Goal: Task Accomplishment & Management: Use online tool/utility

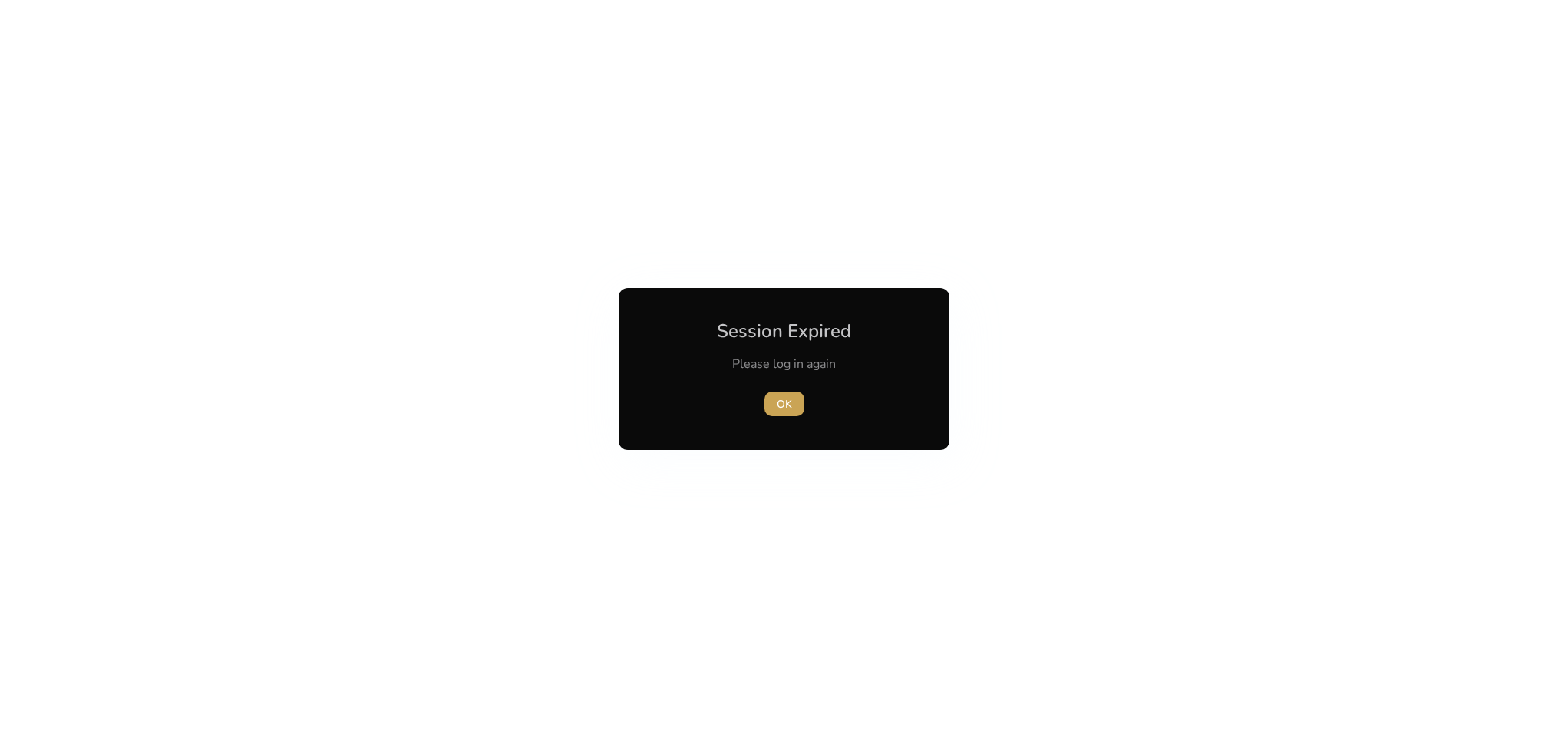
click at [779, 409] on span "OK" at bounding box center [784, 404] width 15 height 16
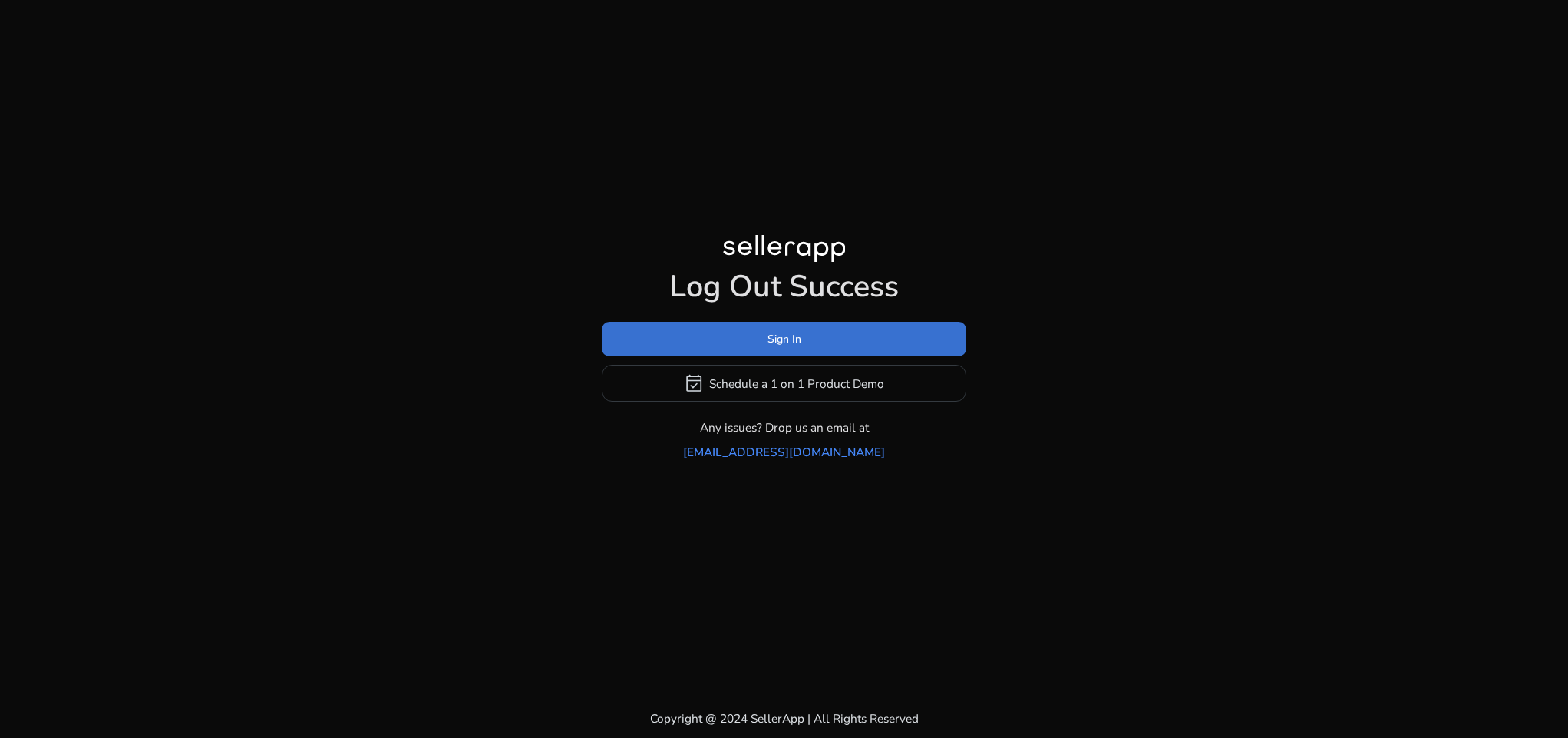
click at [777, 347] on span "Sign In" at bounding box center [784, 339] width 34 height 16
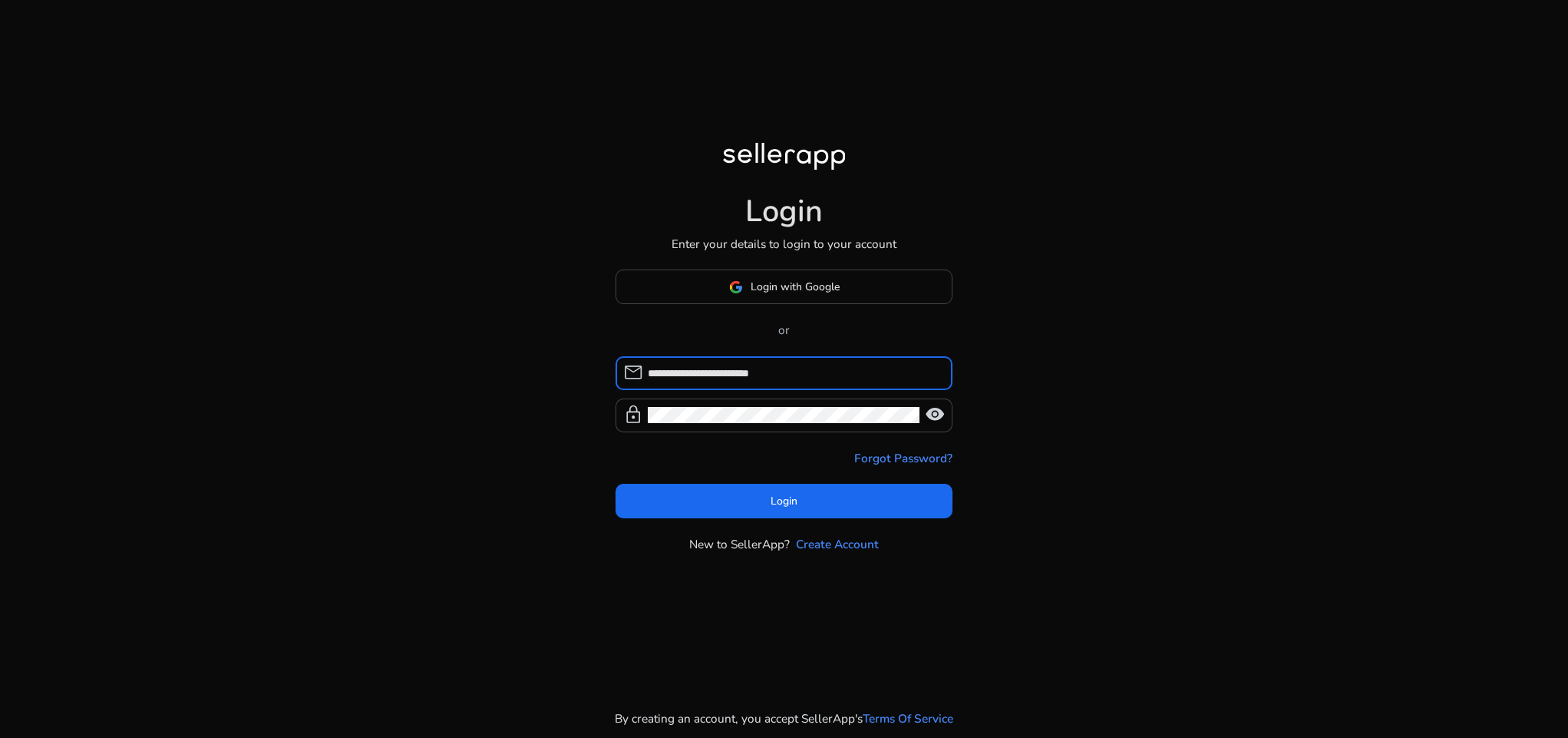
type input "**********"
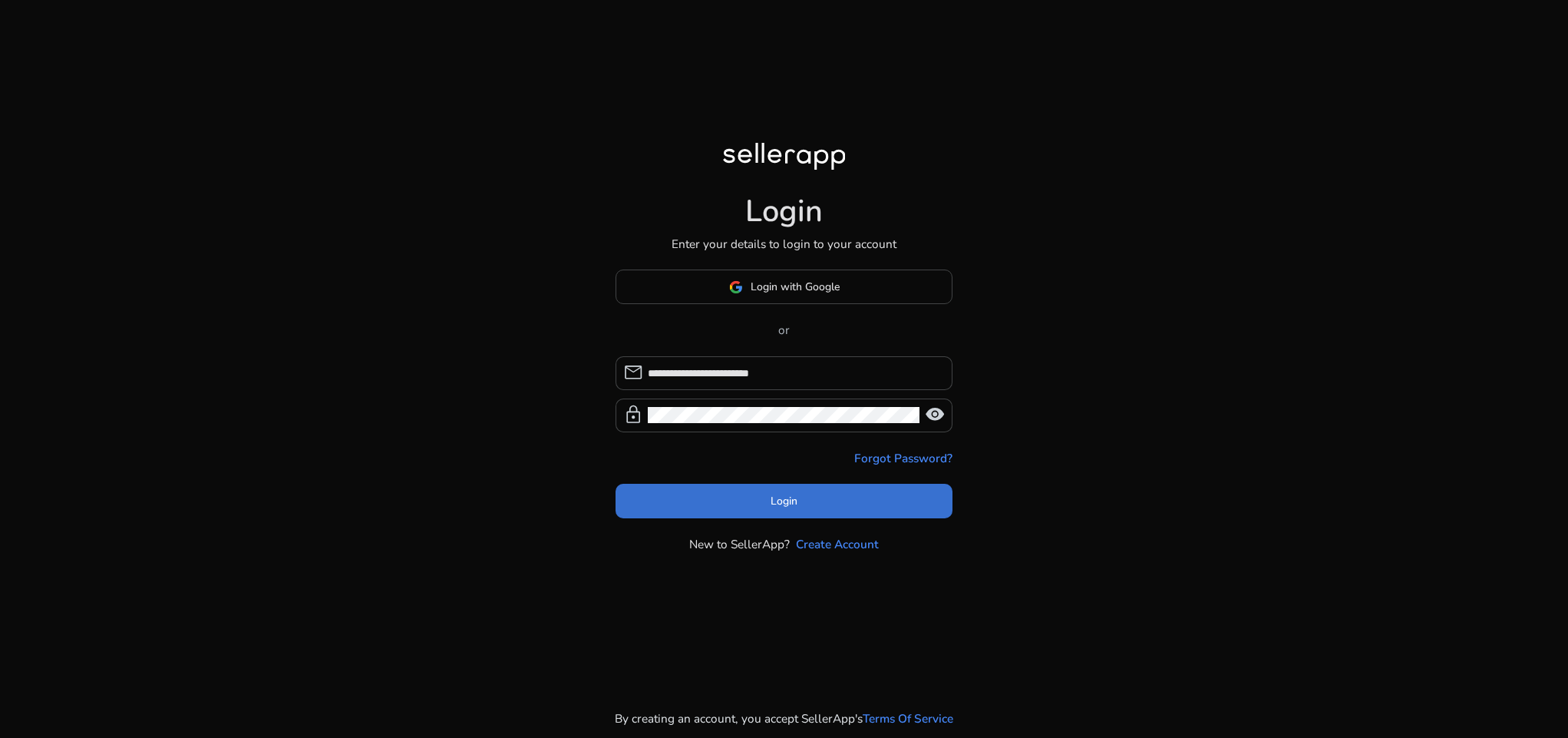
click at [770, 493] on span at bounding box center [784, 501] width 338 height 37
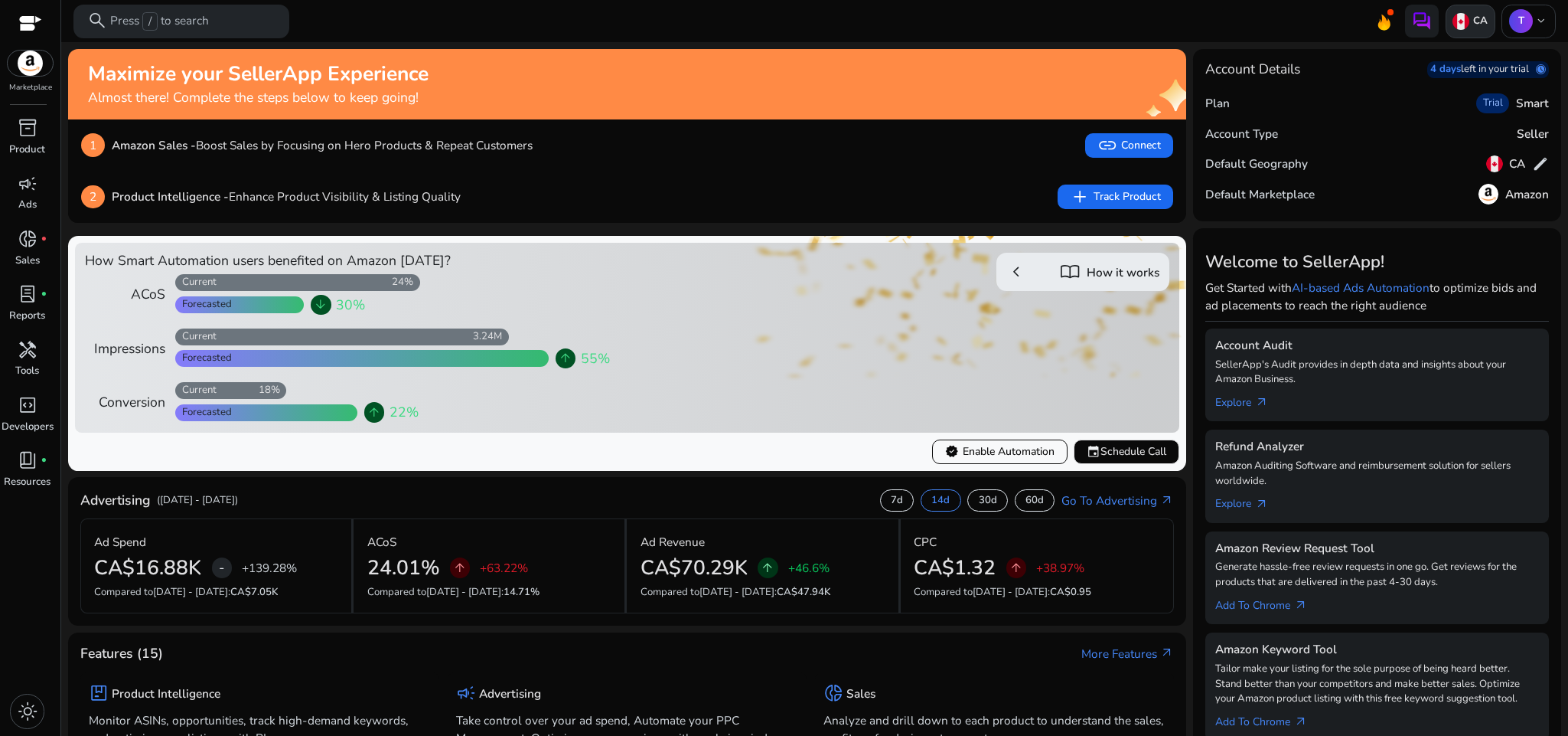
click at [1454, 26] on img at bounding box center [1461, 21] width 17 height 17
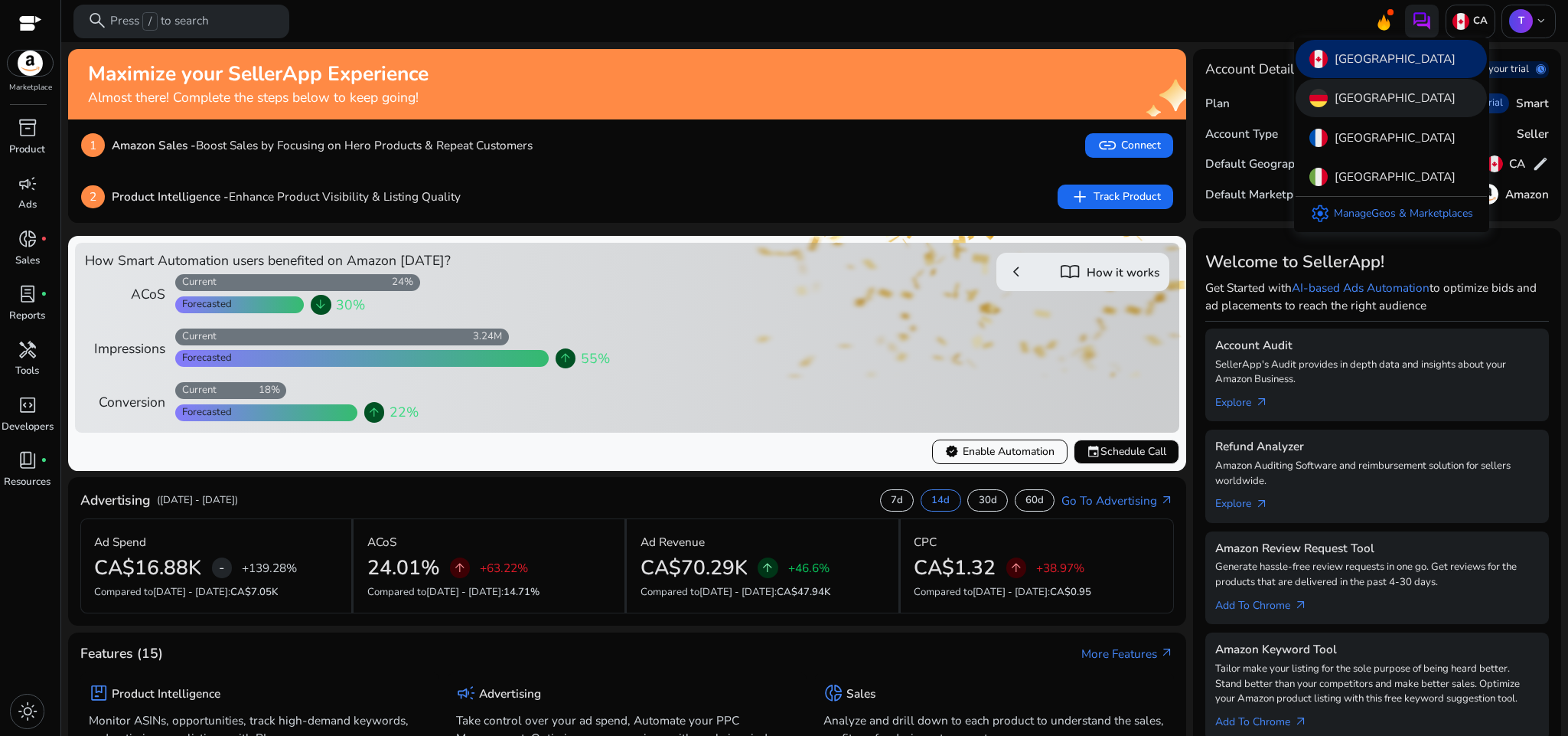
click at [1408, 104] on div "[GEOGRAPHIC_DATA]" at bounding box center [1392, 97] width 191 height 38
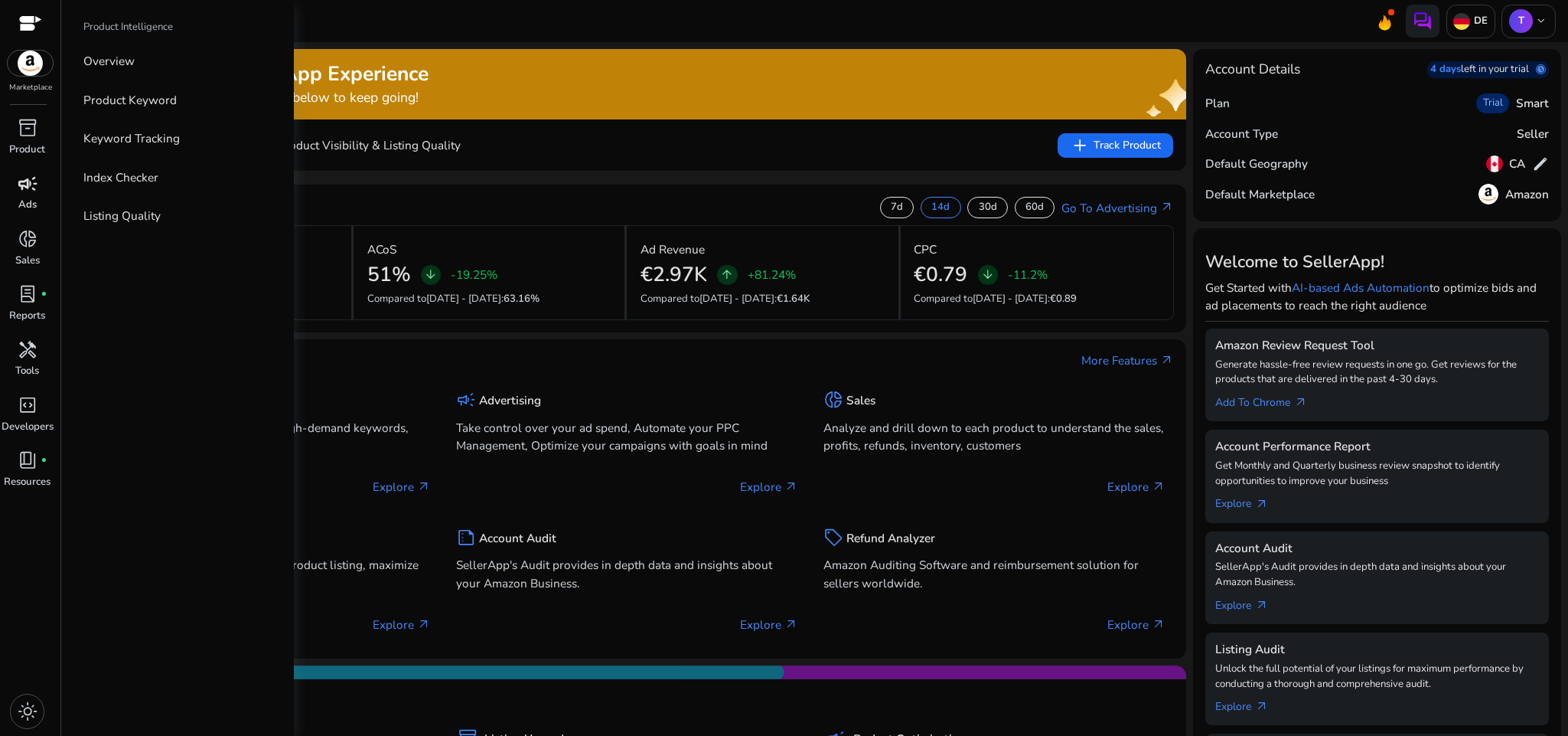
click at [25, 175] on span "campaign" at bounding box center [27, 183] width 19 height 19
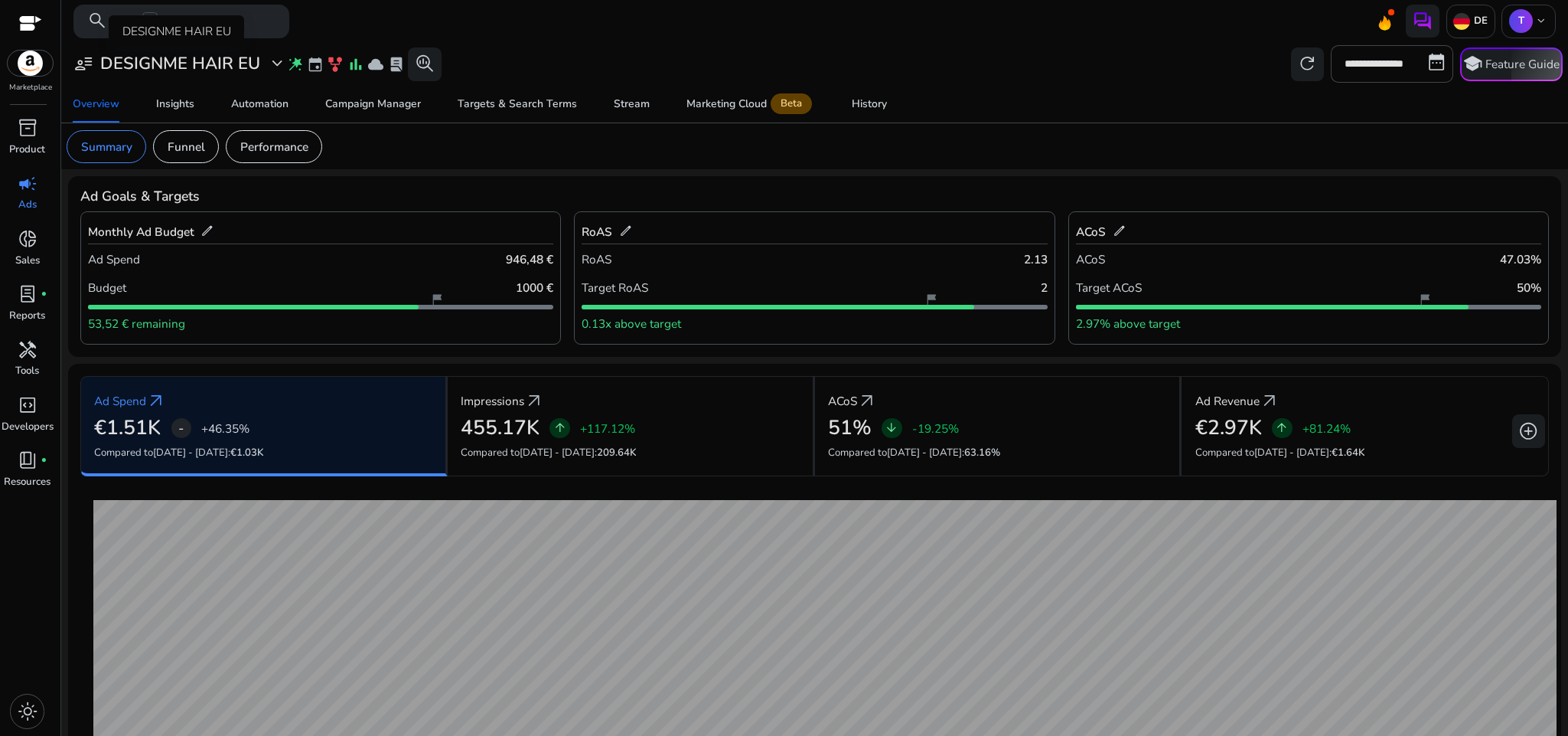
click at [274, 59] on span "expand_more" at bounding box center [276, 63] width 19 height 19
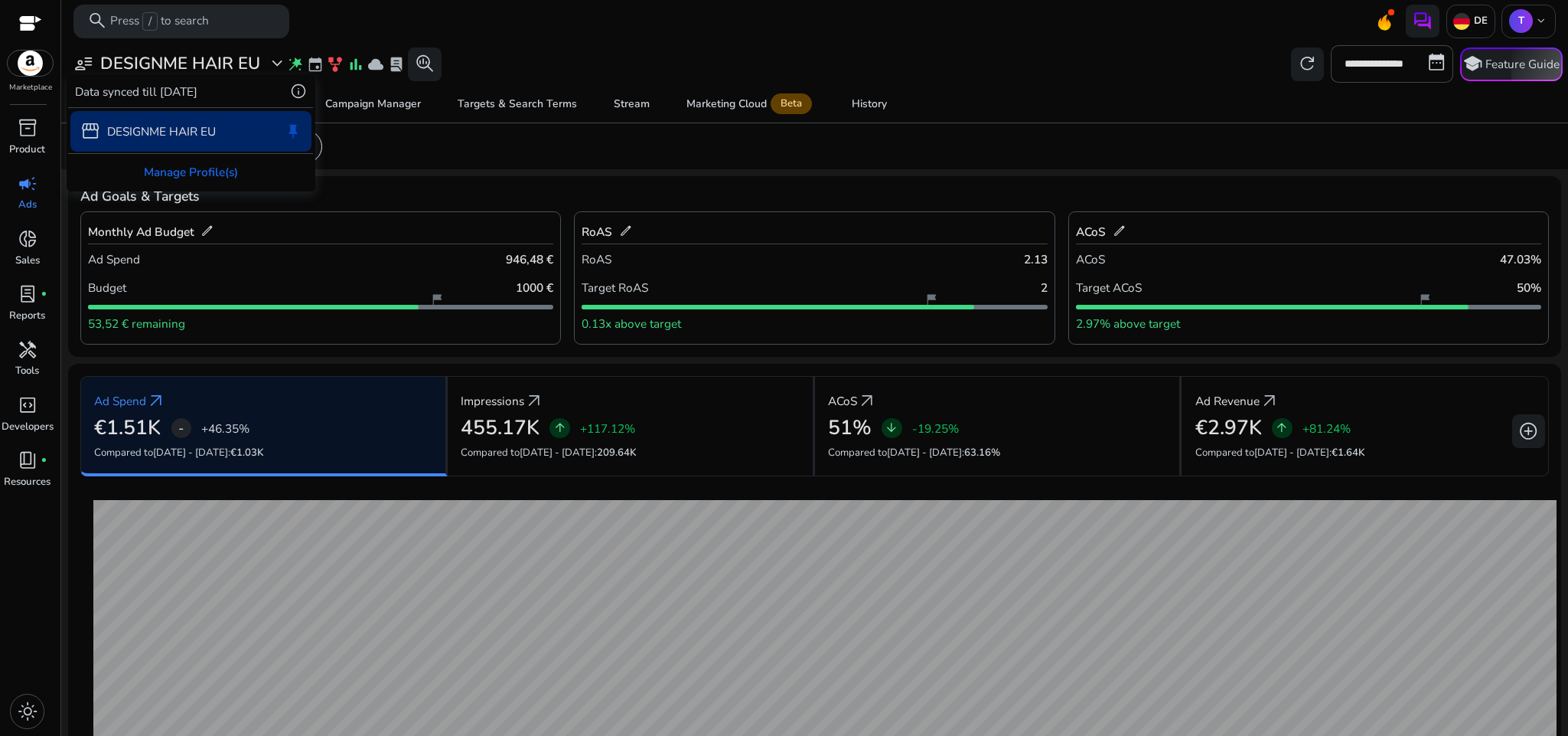
click at [296, 59] on div at bounding box center [784, 368] width 1568 height 736
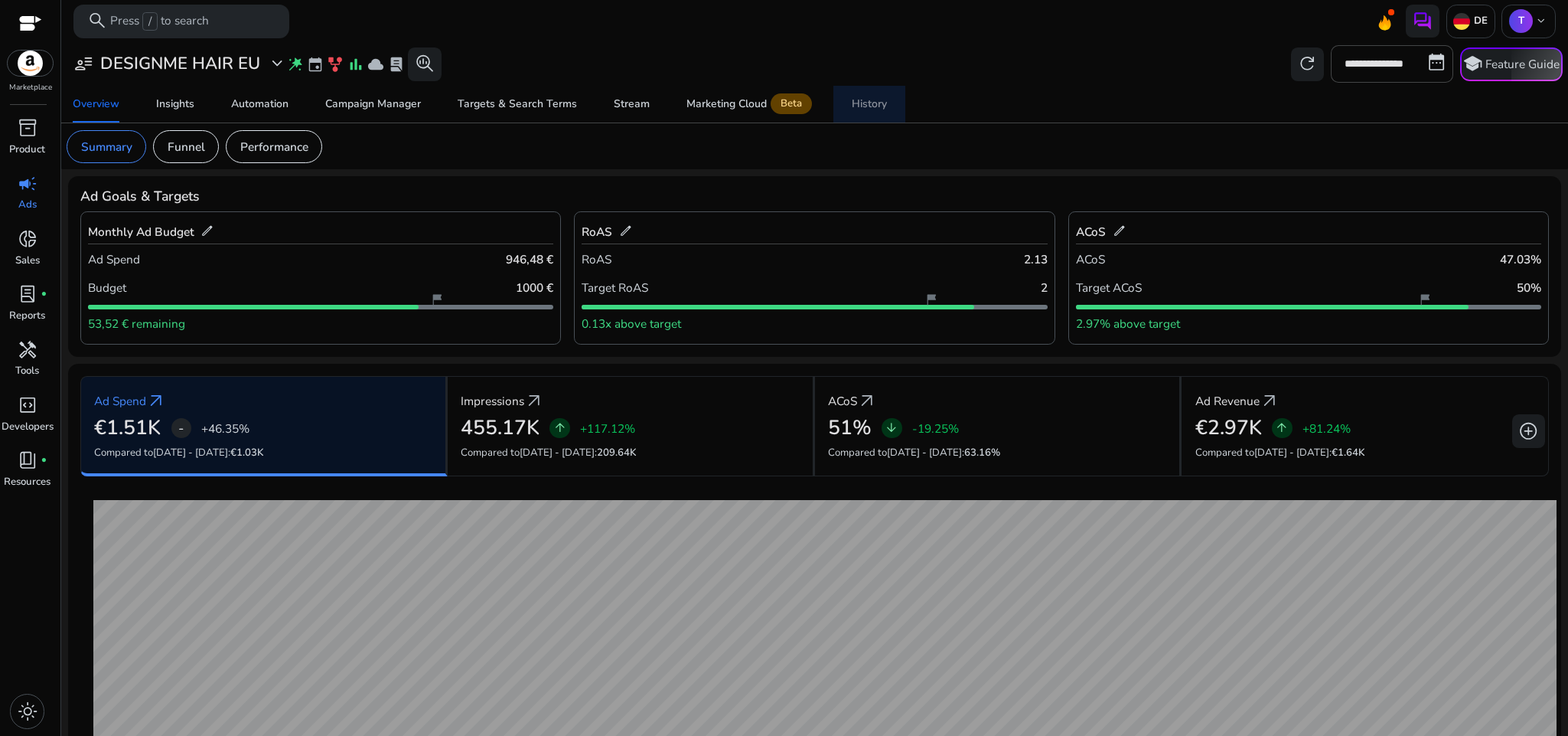
click at [861, 103] on div "History" at bounding box center [869, 104] width 35 height 11
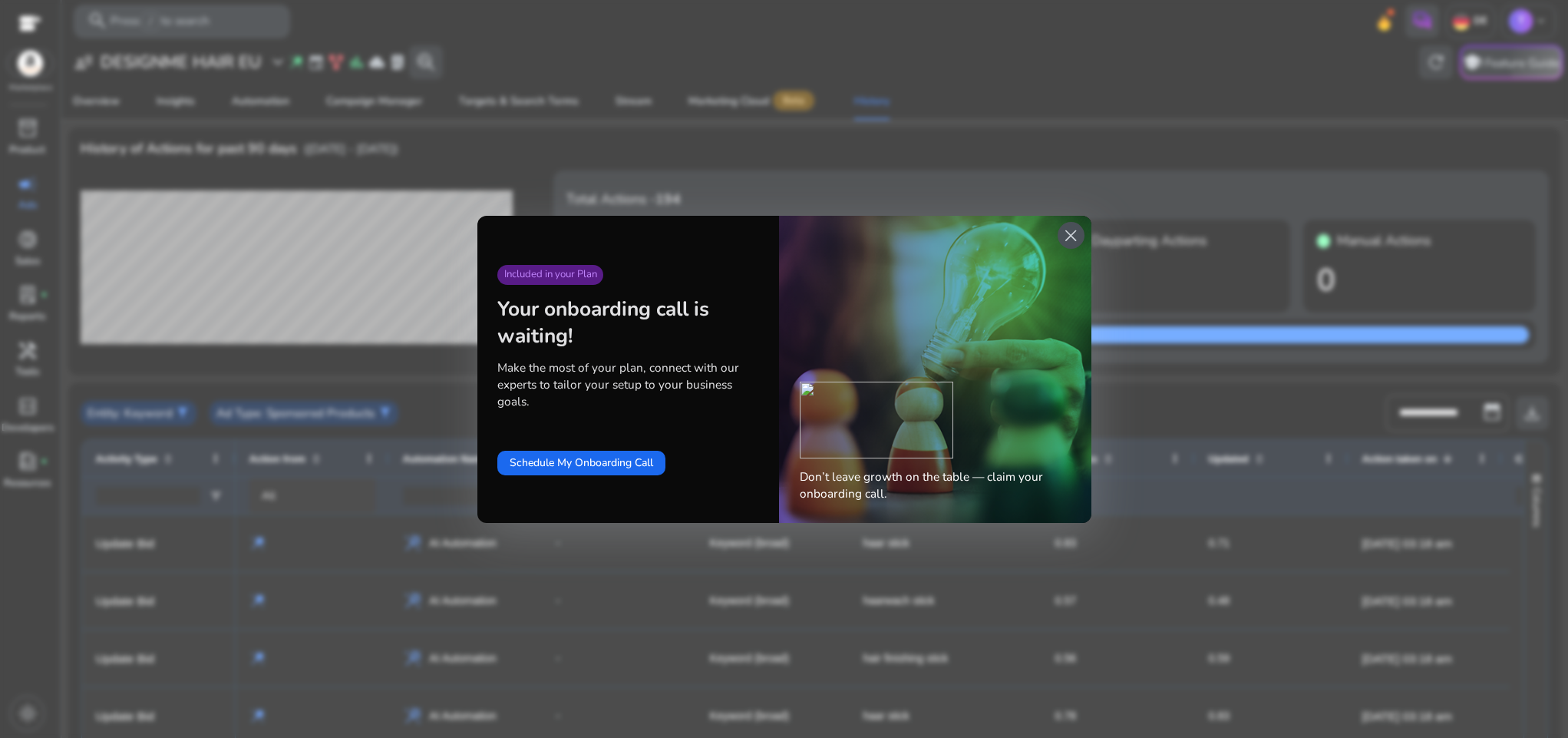
click at [1078, 229] on span "close" at bounding box center [1070, 235] width 20 height 20
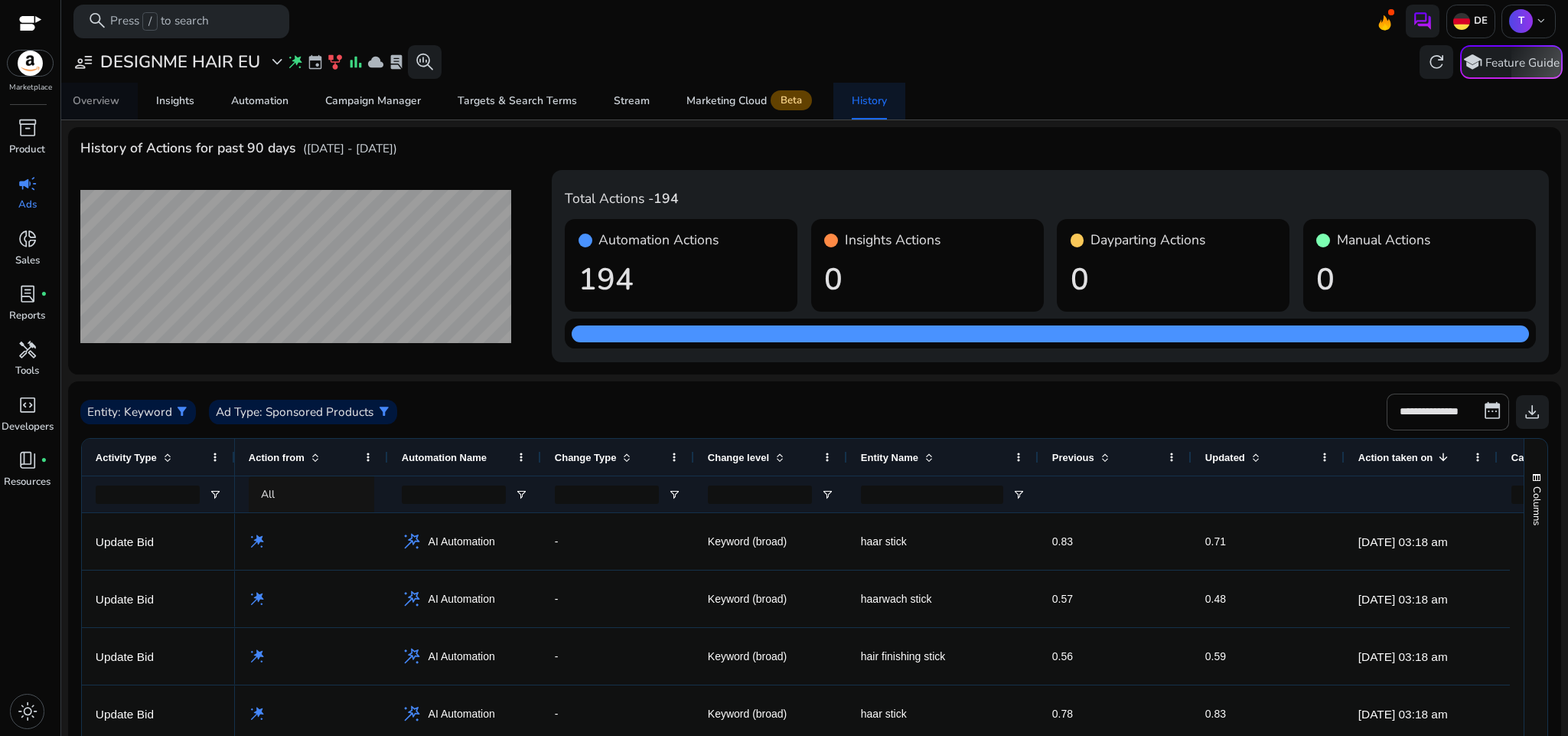
click at [115, 112] on span "Overview" at bounding box center [96, 101] width 46 height 37
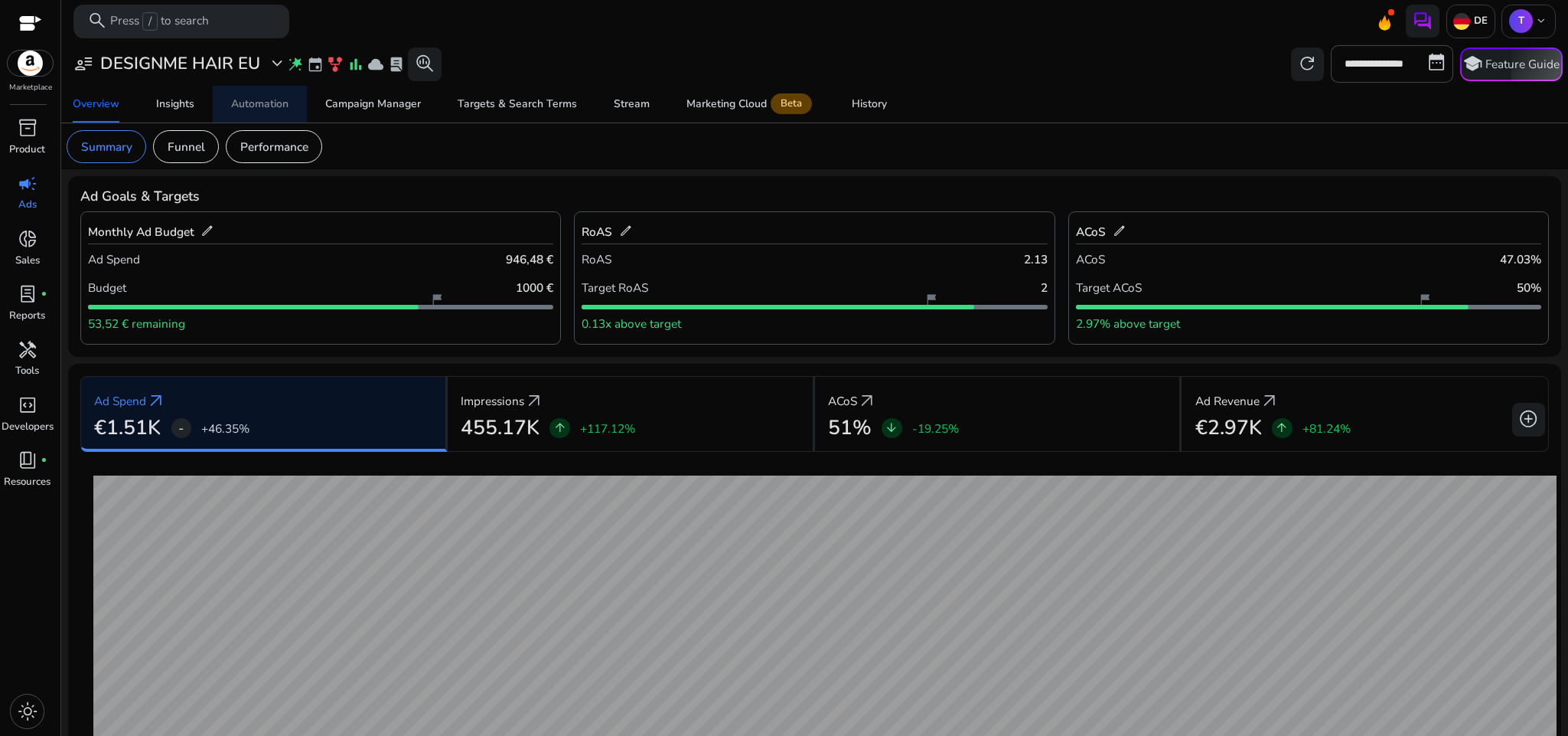
click at [232, 99] on div "Automation" at bounding box center [260, 104] width 58 height 11
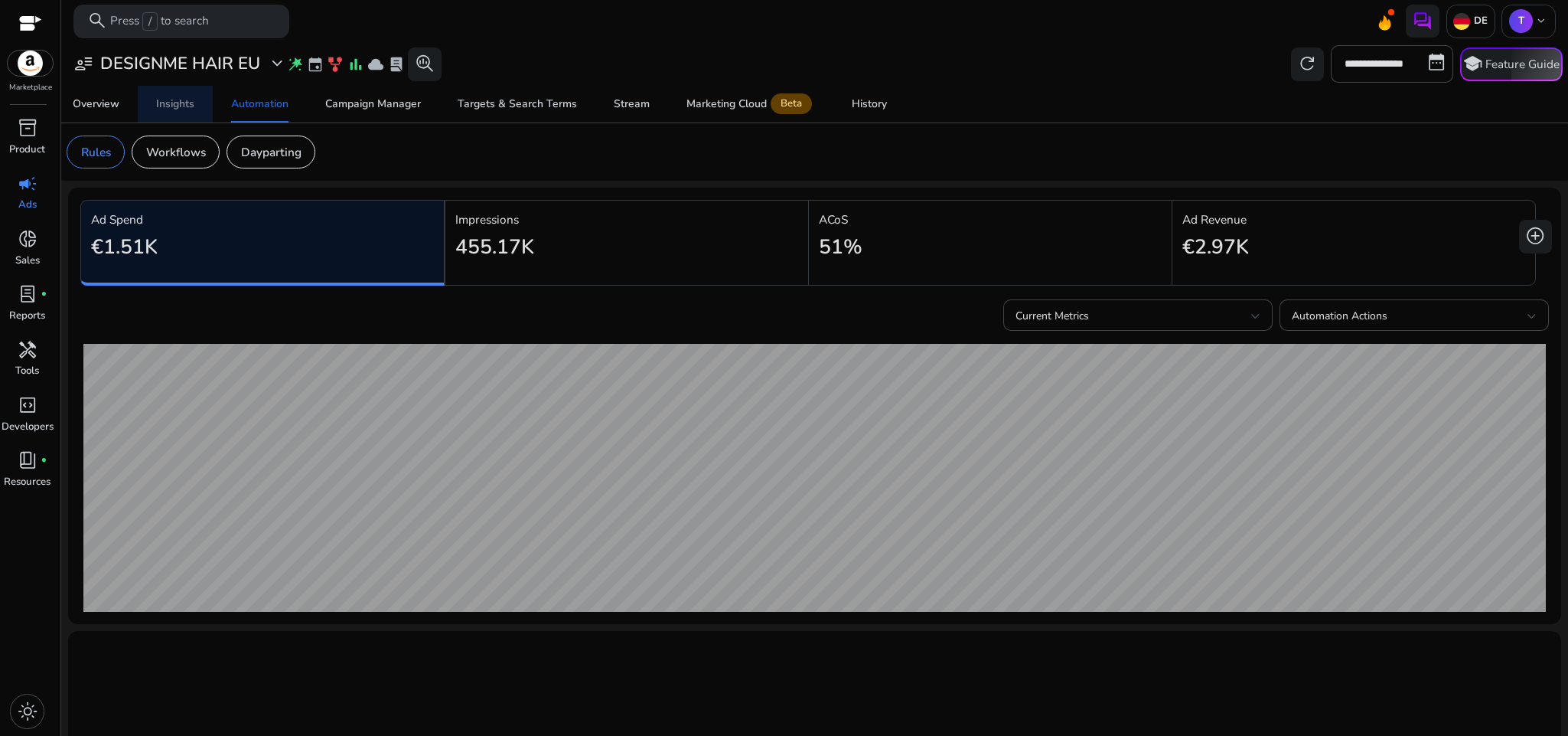
click at [182, 111] on span "Insights" at bounding box center [174, 104] width 38 height 37
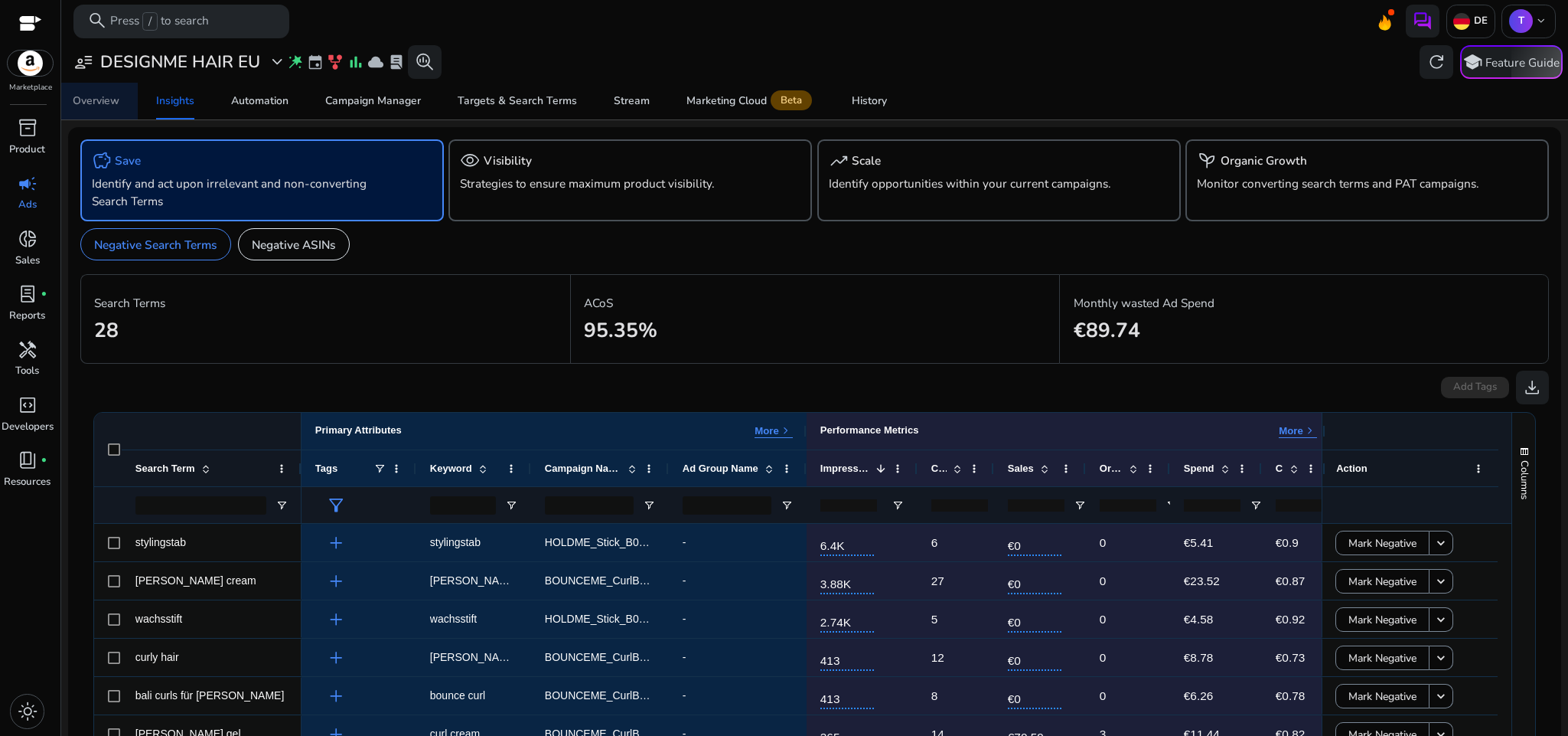
click at [97, 113] on span "Overview" at bounding box center [96, 101] width 46 height 37
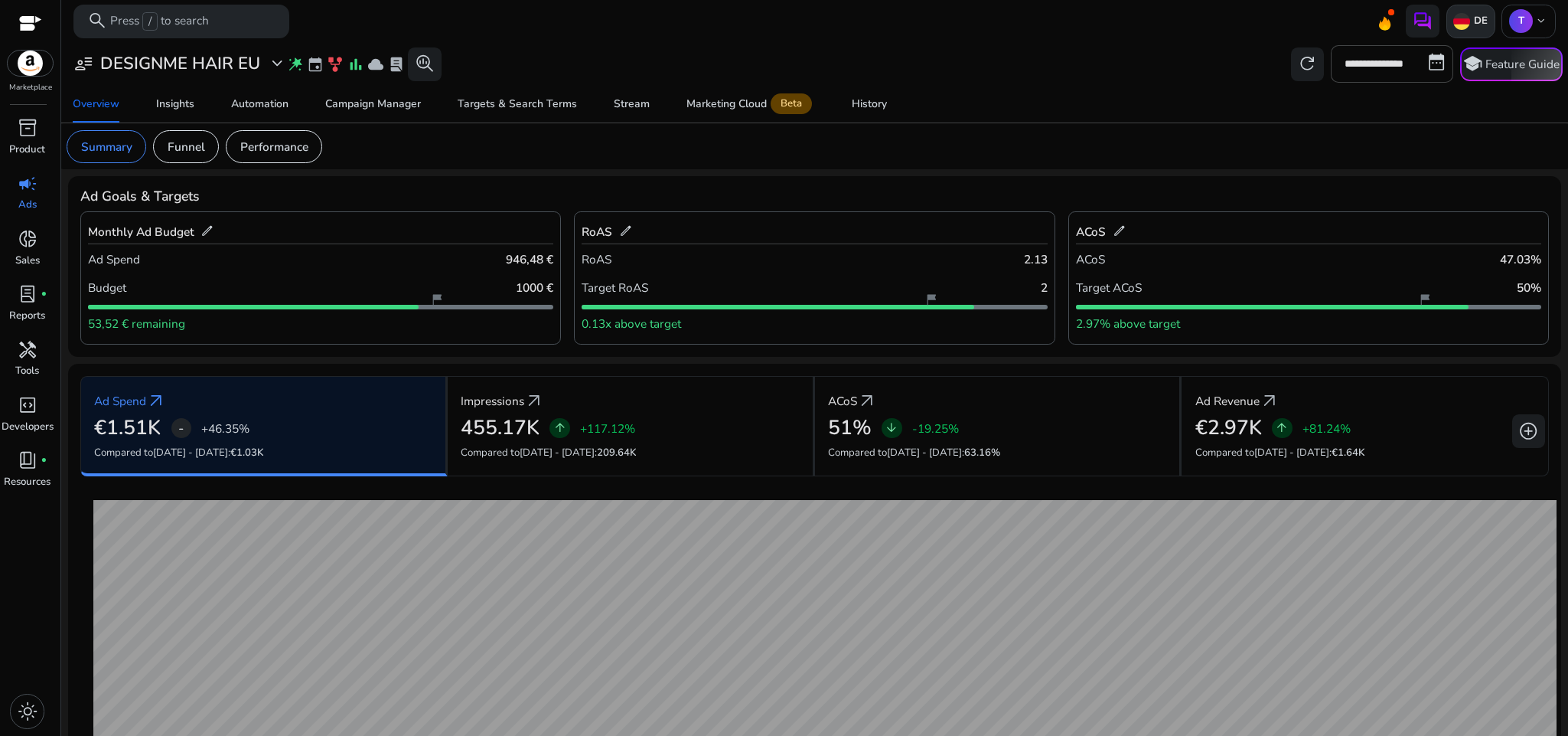
click at [1459, 23] on img at bounding box center [1462, 21] width 17 height 17
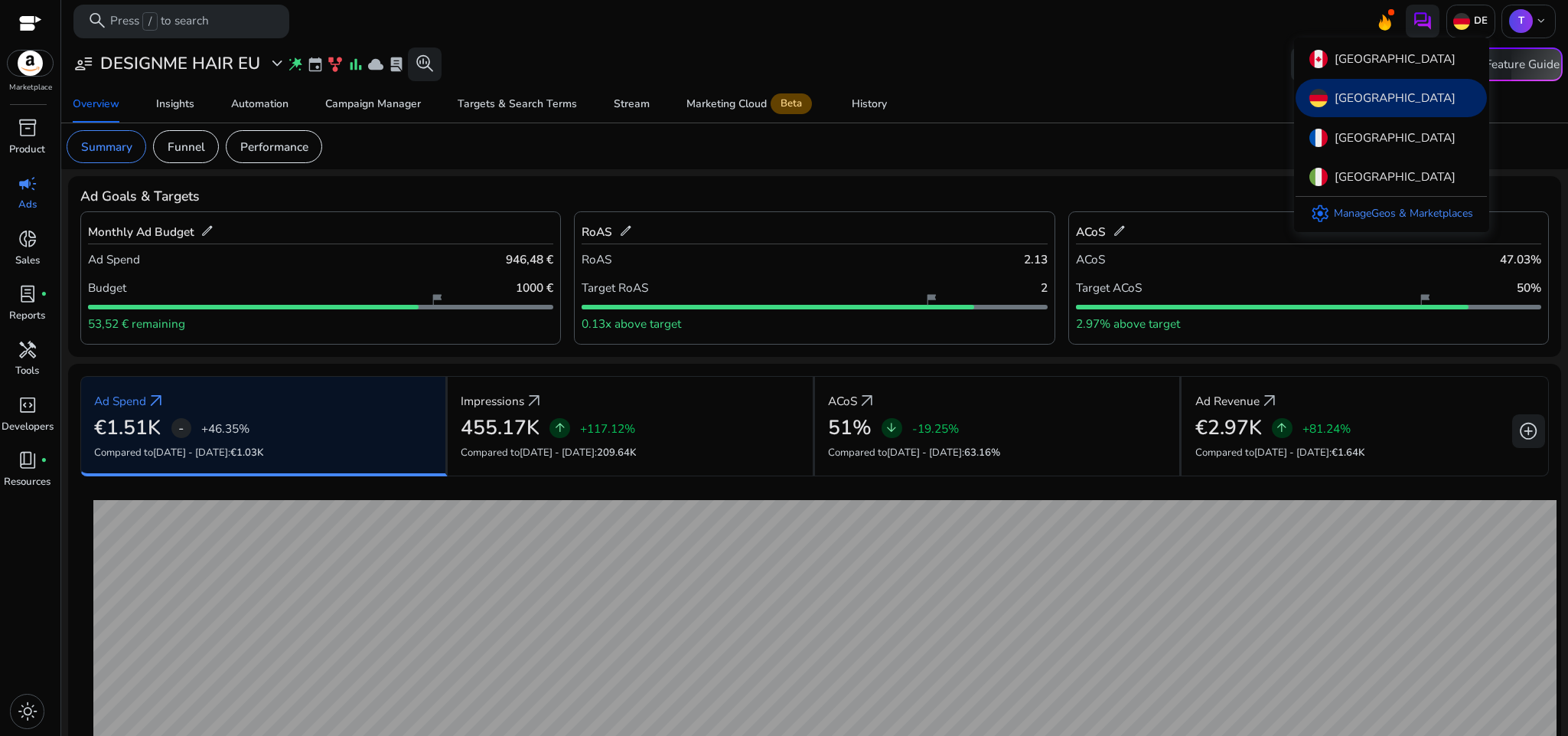
click at [1250, 25] on div at bounding box center [784, 368] width 1568 height 736
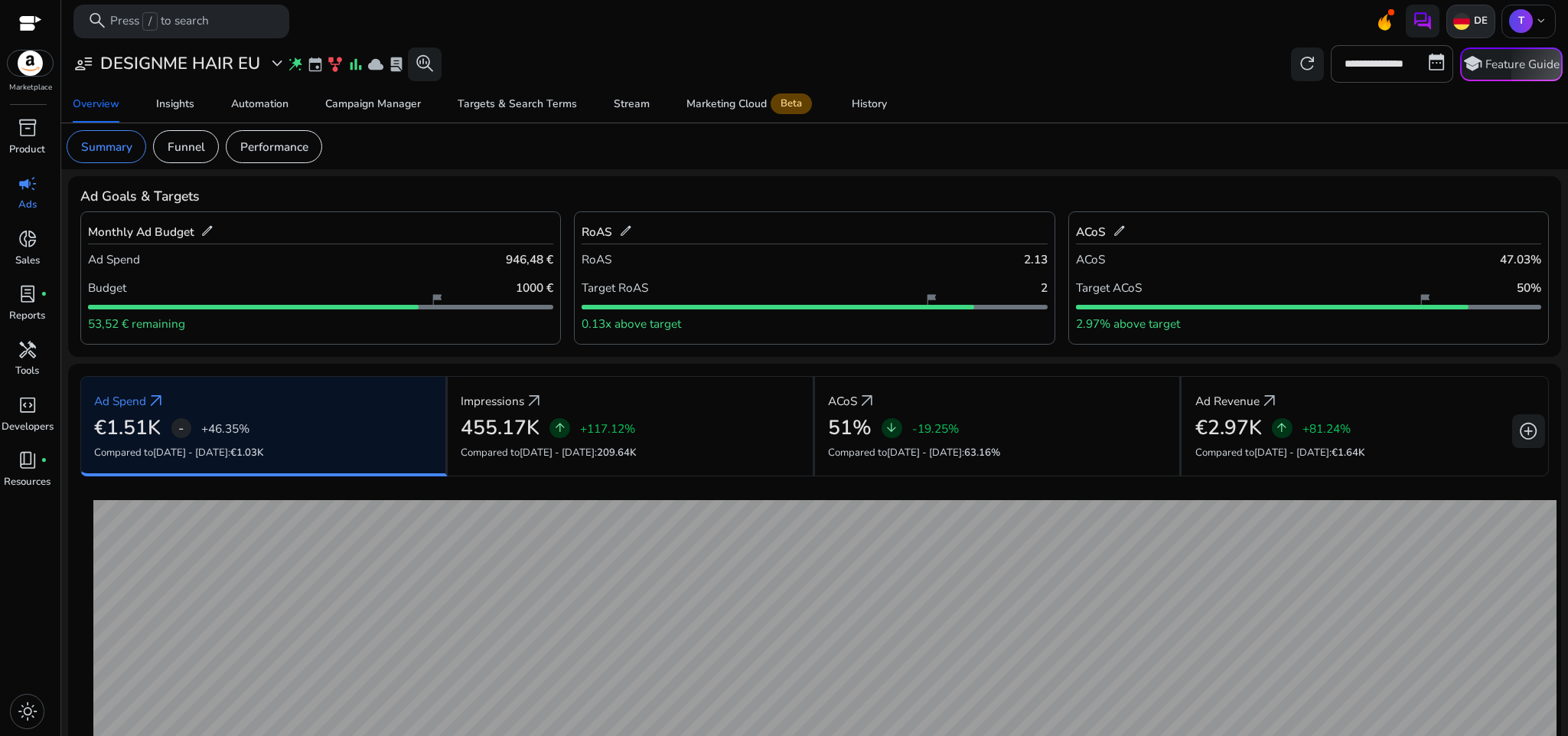
click at [1454, 21] on img at bounding box center [1462, 21] width 17 height 17
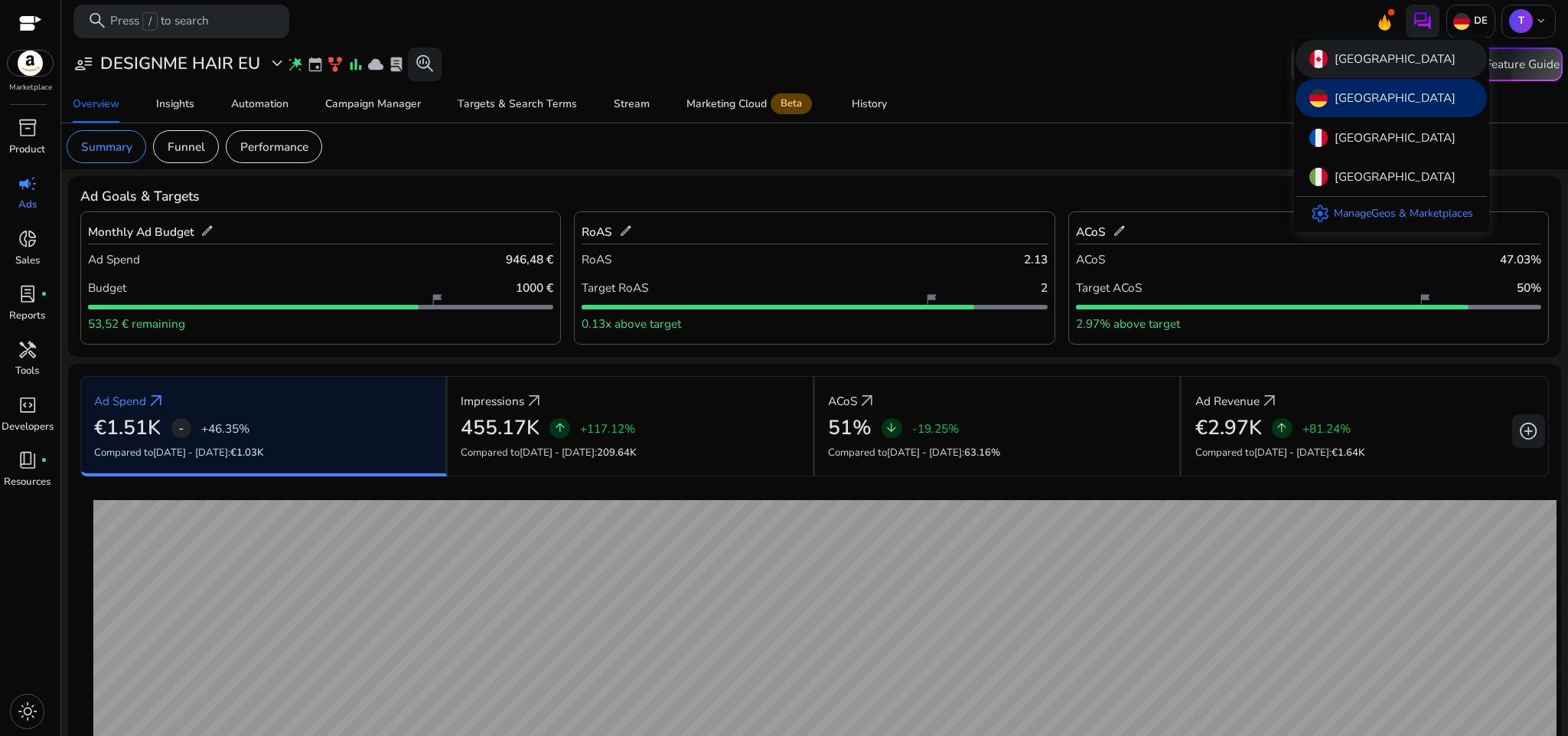
click at [1422, 50] on div "[GEOGRAPHIC_DATA]" at bounding box center [1392, 58] width 191 height 38
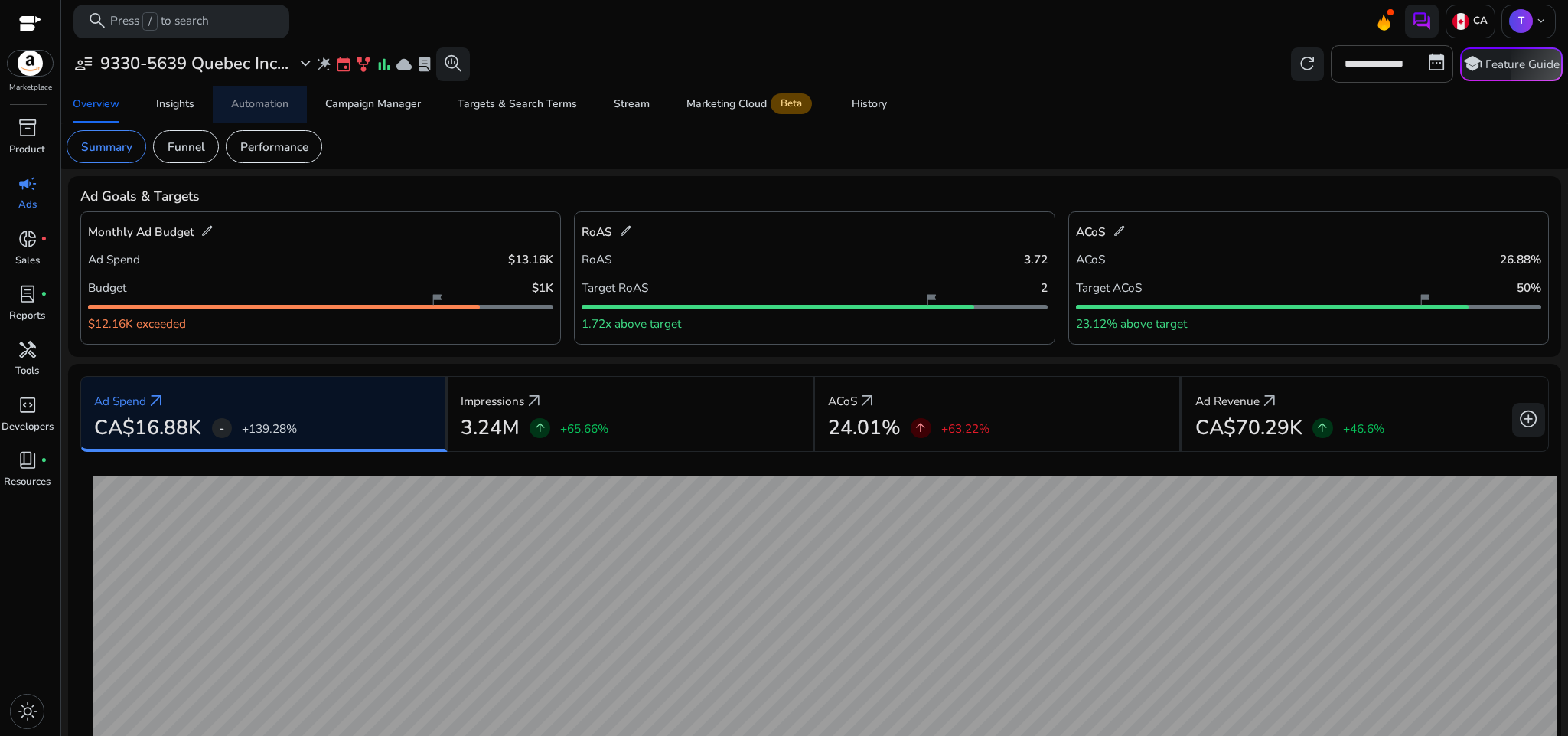
click at [243, 109] on div "Automation" at bounding box center [260, 104] width 58 height 11
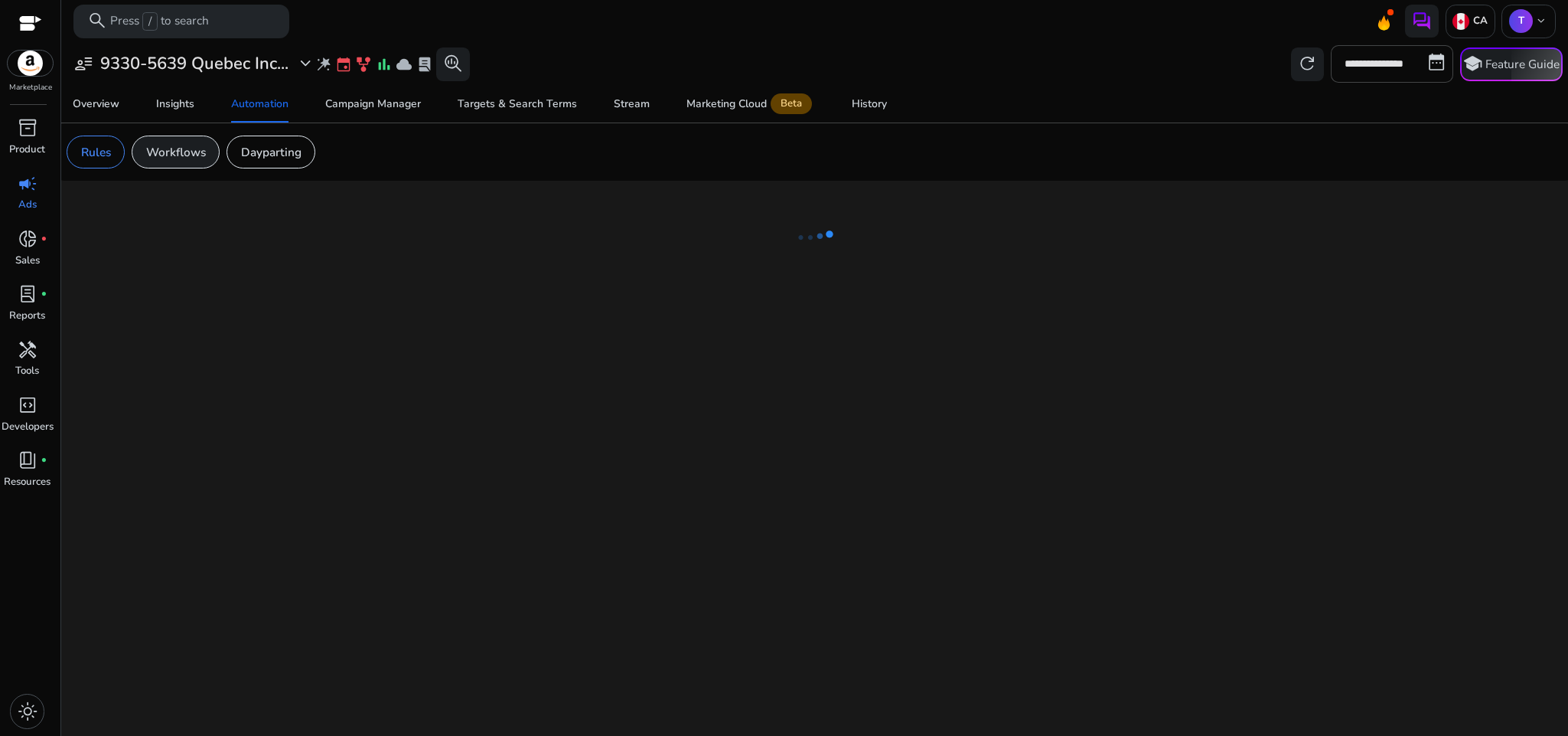
click at [193, 150] on p "Workflows" at bounding box center [176, 151] width 59 height 18
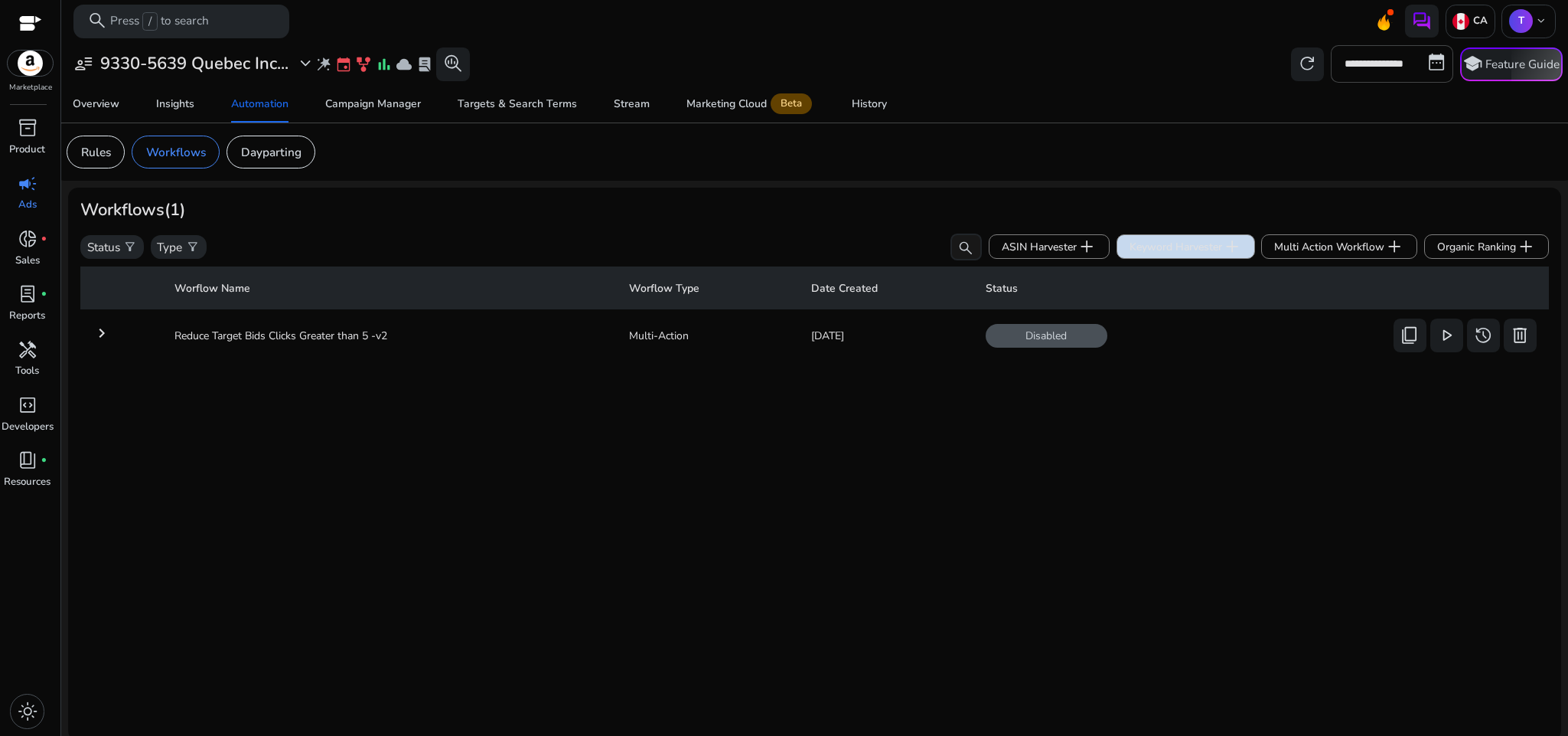
drag, startPoint x: 1186, startPoint y: 260, endPoint x: 1186, endPoint y: 251, distance: 9.0
click at [1186, 251] on mat-card "Workflows (1) Status filter_alt Type filter_alt search ASIN Harvester add Keywo…" at bounding box center [815, 464] width 1494 height 553
click at [1186, 251] on span "Keyword Harvester add" at bounding box center [1186, 246] width 112 height 19
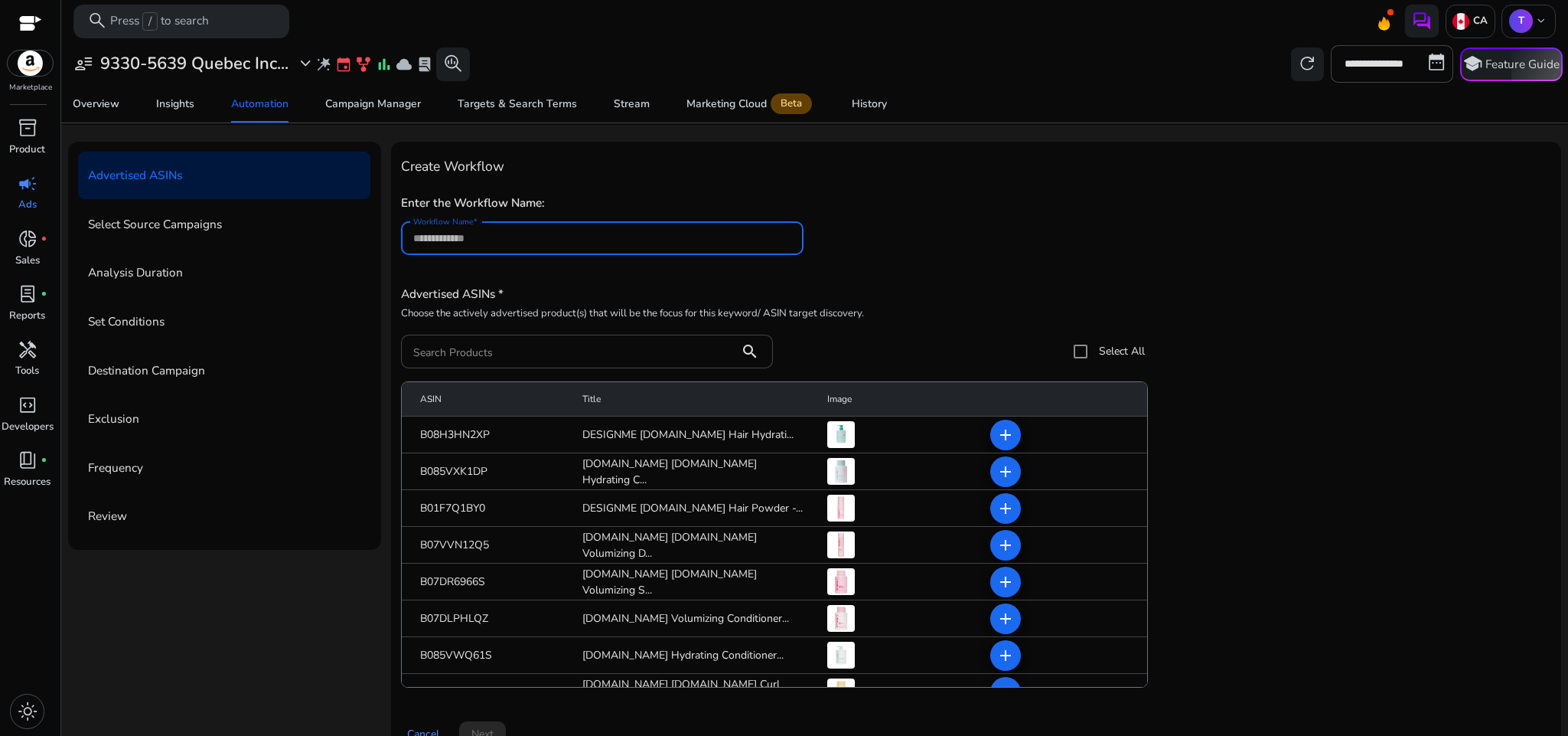
scroll to position [90, 0]
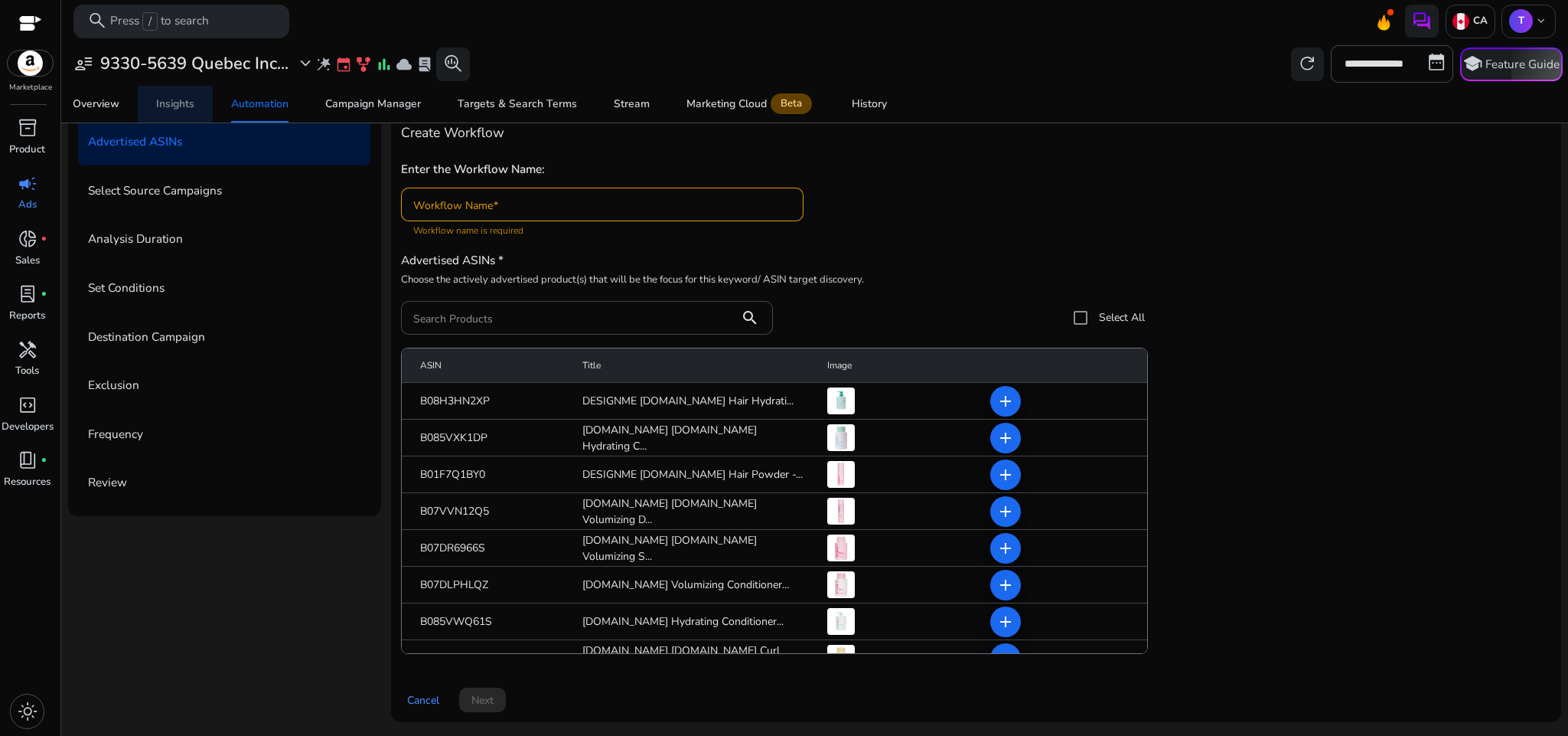
click at [184, 108] on div "Insights" at bounding box center [174, 104] width 38 height 11
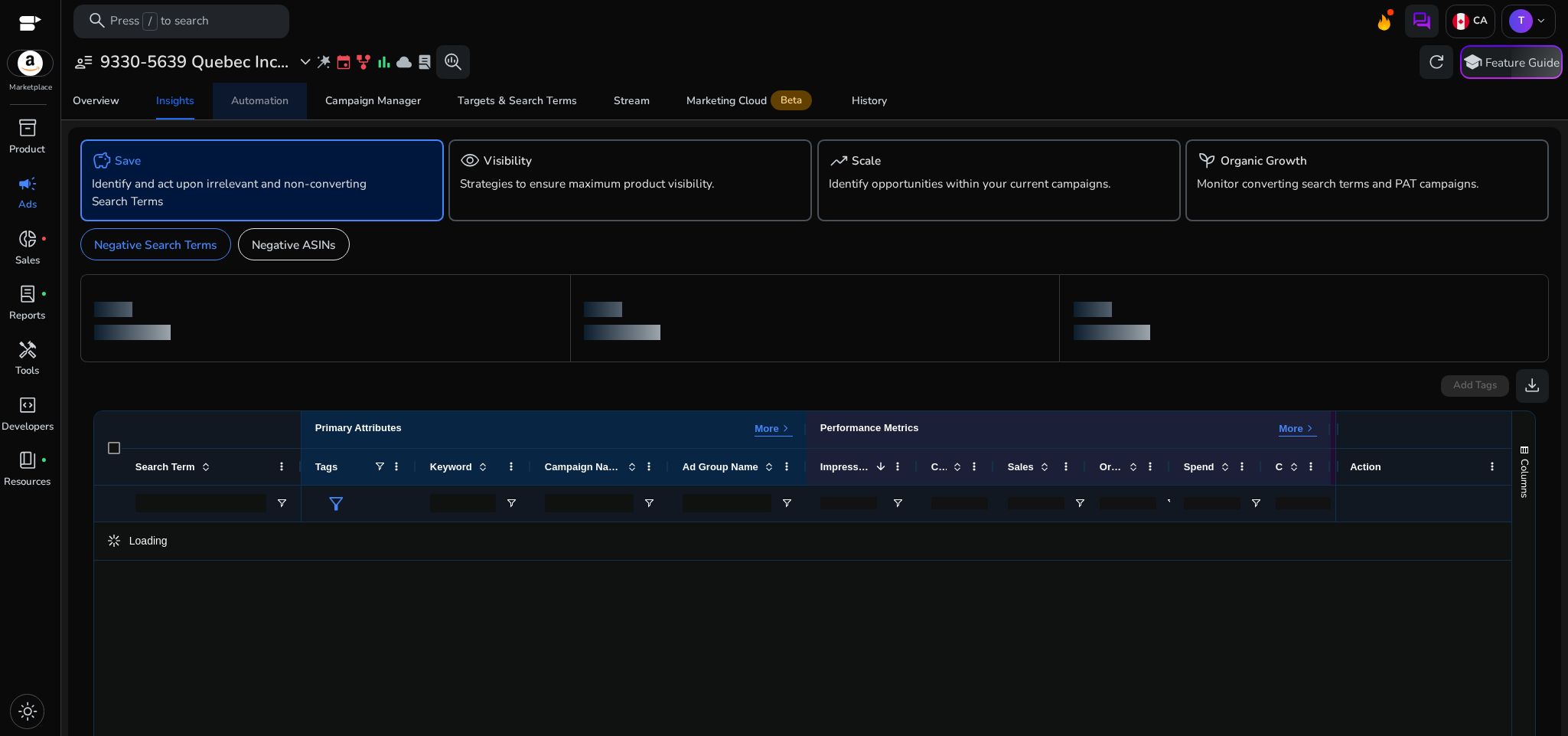
click at [238, 101] on div "Automation" at bounding box center [260, 101] width 58 height 11
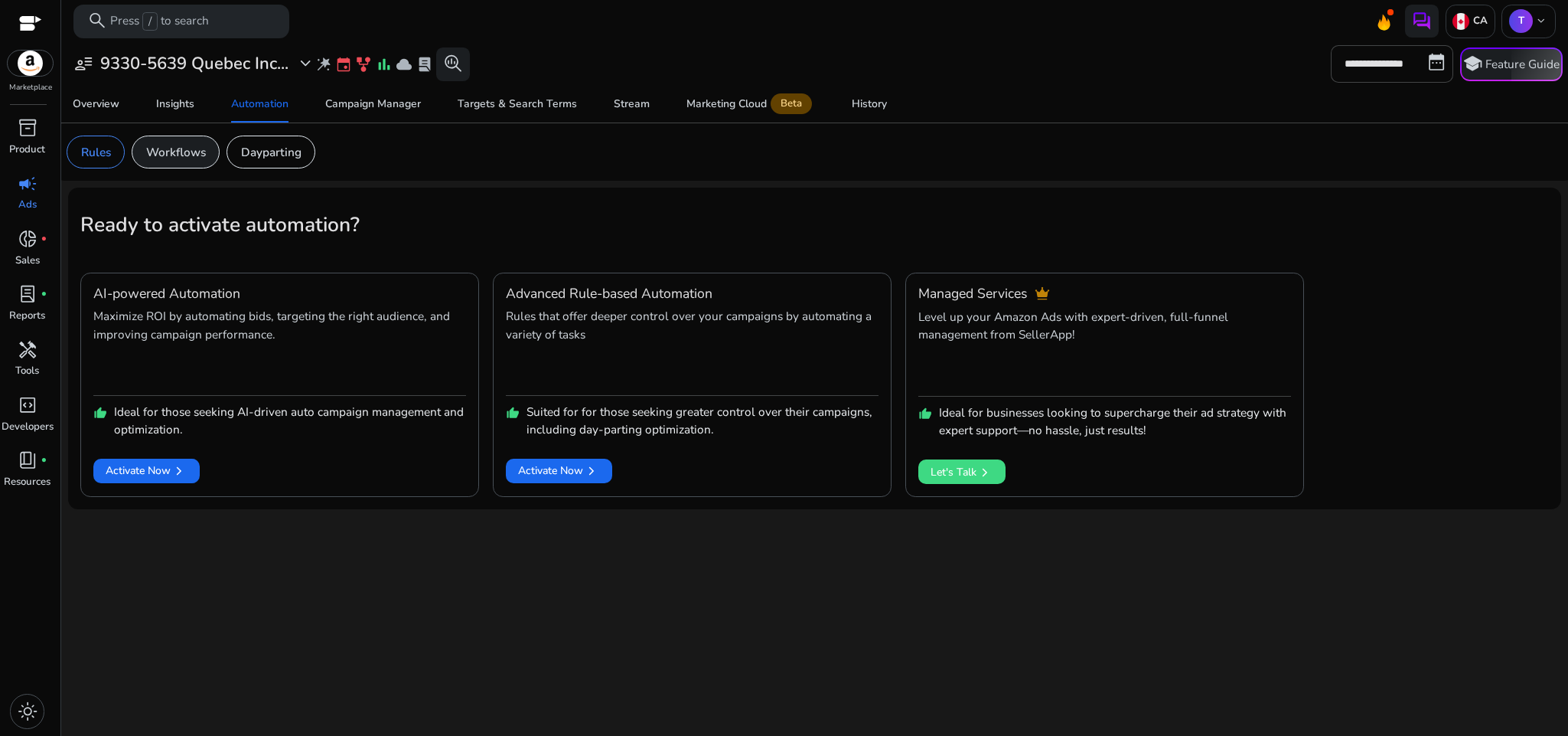
click at [170, 145] on p "Workflows" at bounding box center [176, 151] width 59 height 18
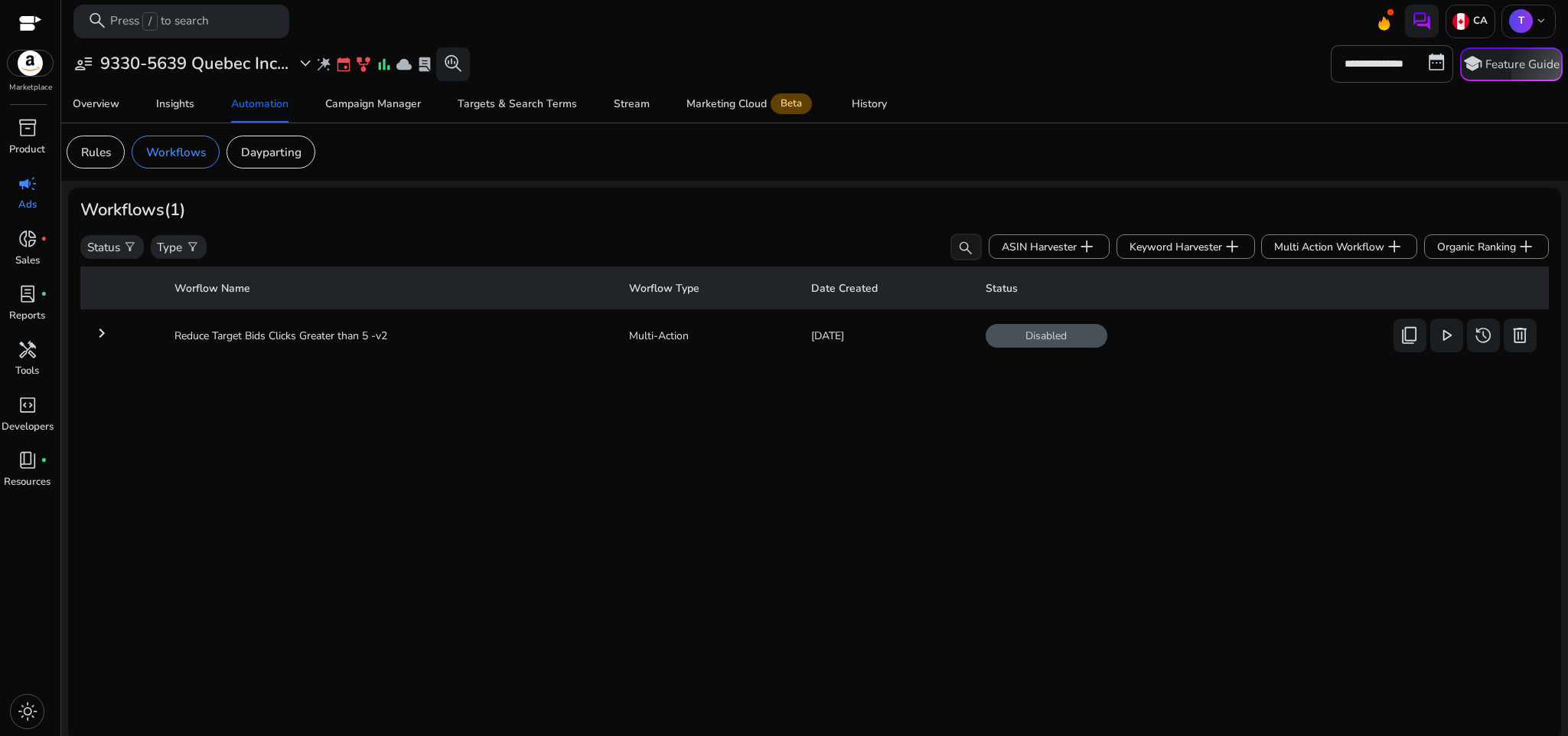
click at [103, 331] on mat-icon "keyboard_arrow_right" at bounding box center [102, 333] width 19 height 19
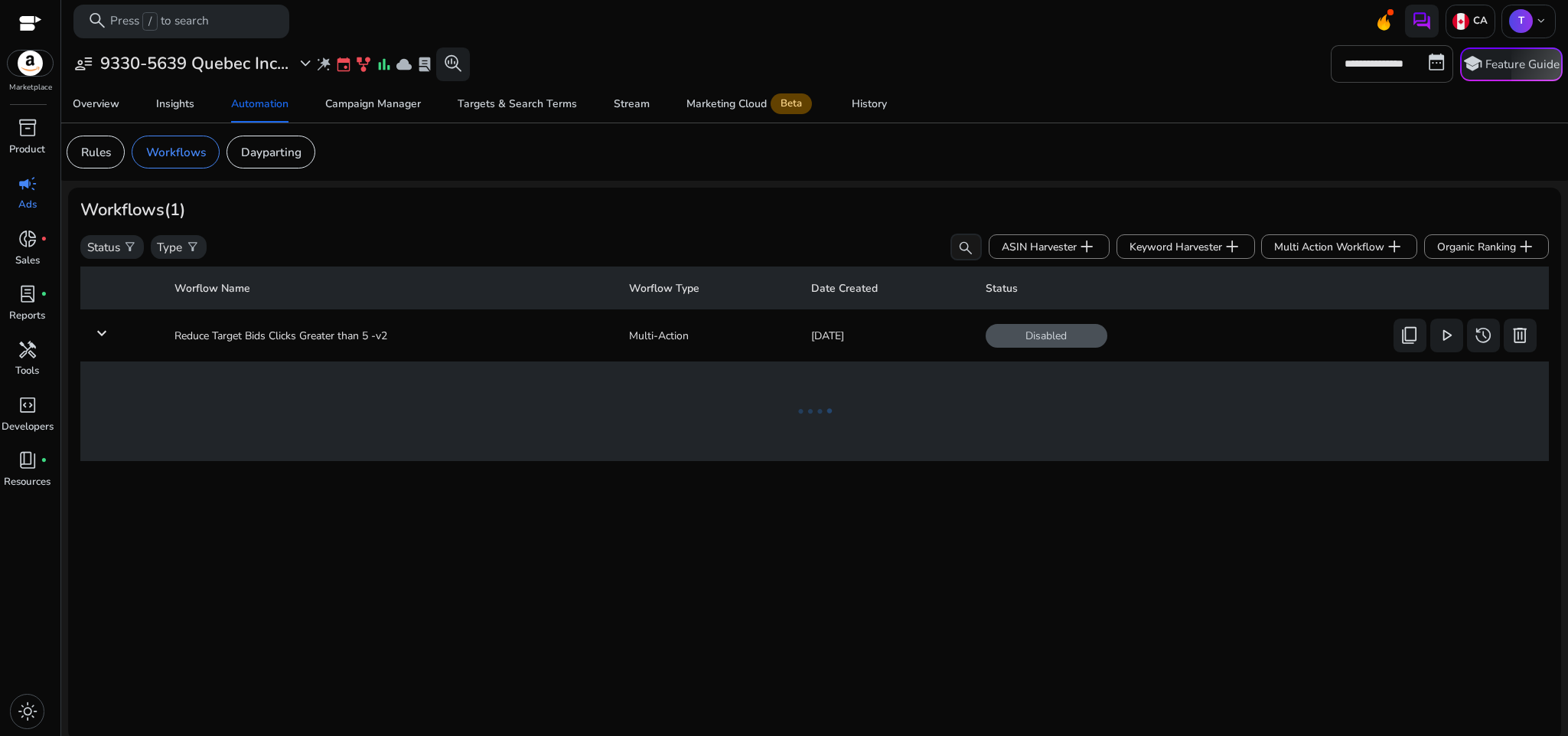
scroll to position [6, 0]
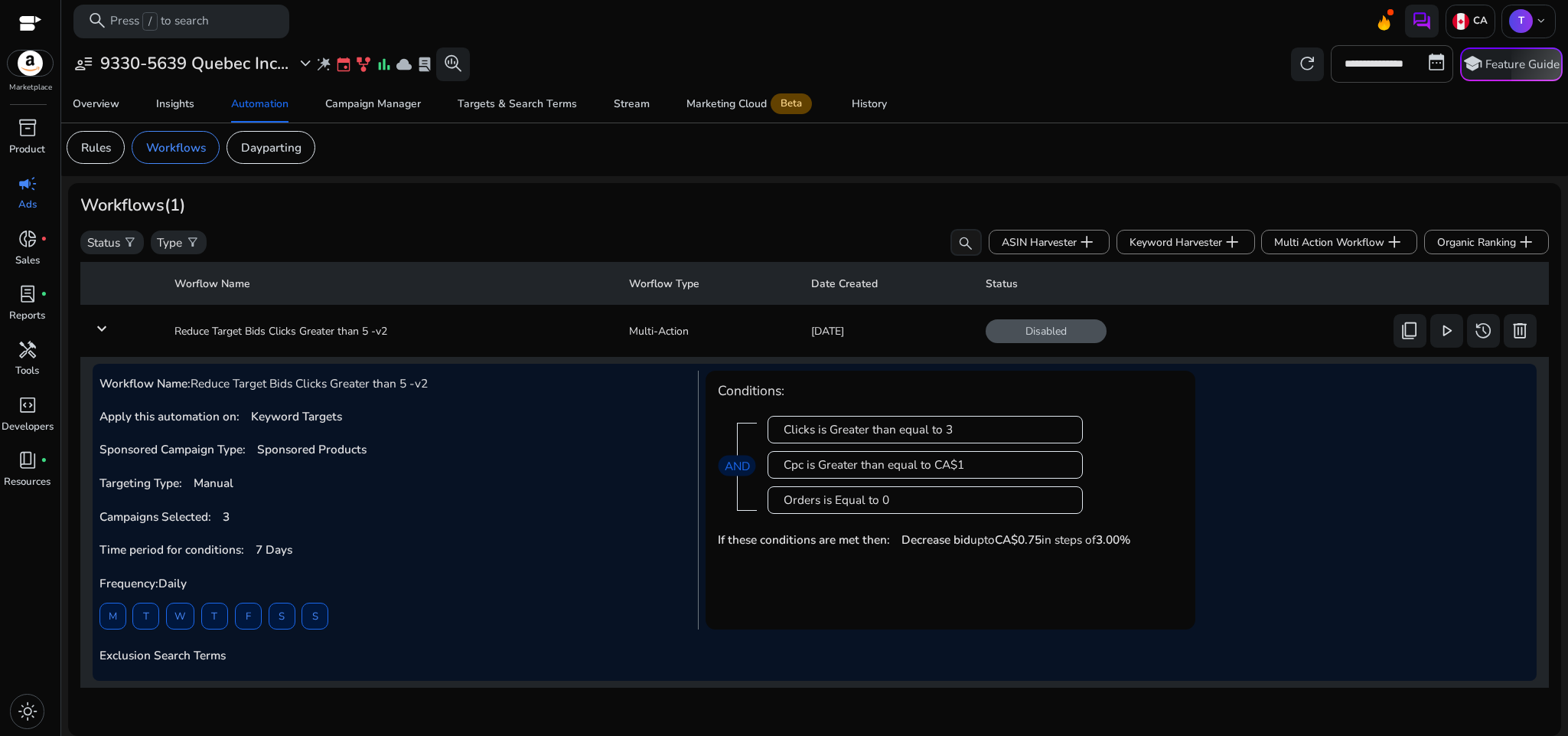
click at [104, 338] on td "keyboard_arrow_down" at bounding box center [122, 330] width 82 height 40
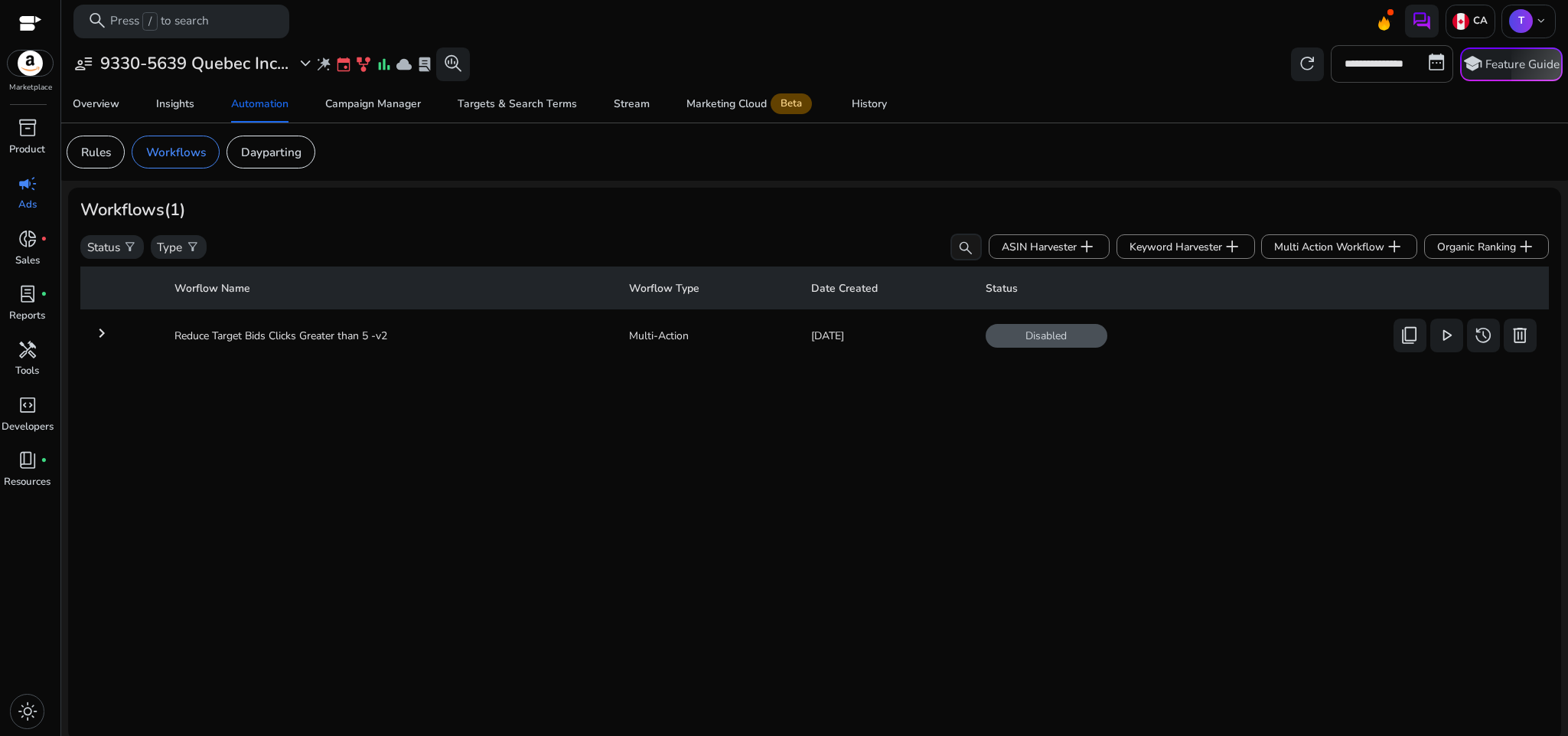
scroll to position [6, 0]
